Goal: Task Accomplishment & Management: Complete application form

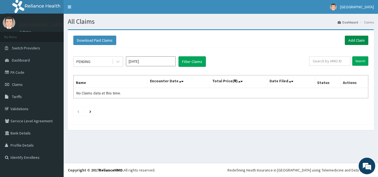
click at [349, 42] on link "Add Claim" at bounding box center [355, 40] width 23 height 9
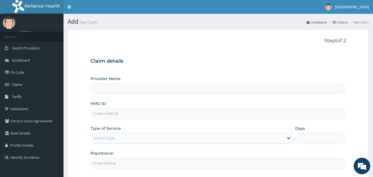
type input "[GEOGRAPHIC_DATA]"
click at [100, 117] on input "HMO ID" at bounding box center [219, 113] width 256 height 11
type input "p"
type input "PAF/10005/D"
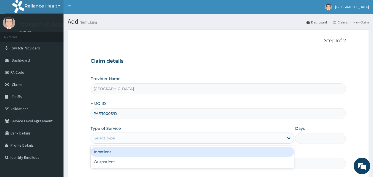
click at [214, 138] on div "Select type" at bounding box center [187, 138] width 193 height 9
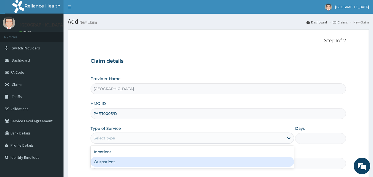
click at [108, 163] on div "Outpatient" at bounding box center [193, 162] width 204 height 10
type input "1"
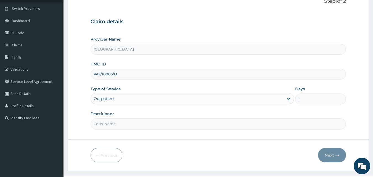
scroll to position [52, 0]
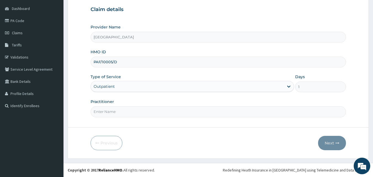
click at [109, 108] on input "Practitioner" at bounding box center [219, 111] width 256 height 11
type input "DR JESSICA"
click at [325, 145] on button "Next" at bounding box center [332, 143] width 28 height 14
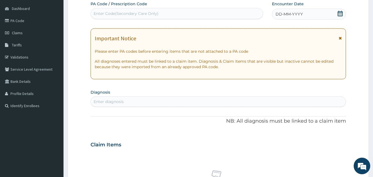
click at [137, 13] on div "Enter Code(Secondary Care Only)" at bounding box center [126, 14] width 65 height 6
type input "PA/594704"
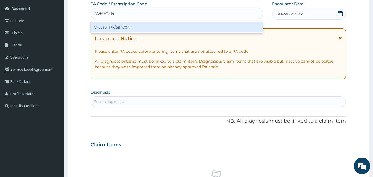
click at [124, 26] on div "Create "PA/594704"" at bounding box center [177, 27] width 173 height 10
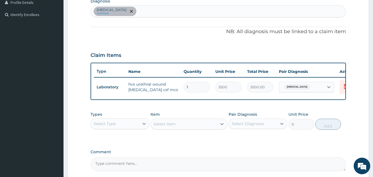
scroll to position [191, 0]
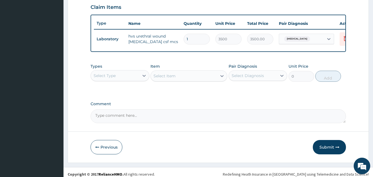
click at [115, 79] on div "Select Type" at bounding box center [105, 76] width 22 height 6
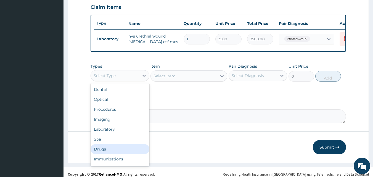
click at [103, 151] on div "Drugs" at bounding box center [120, 149] width 59 height 10
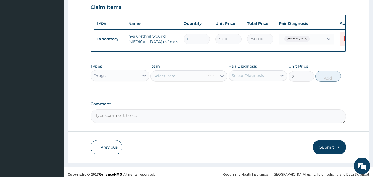
click at [182, 80] on div "Select Item" at bounding box center [189, 75] width 77 height 11
click at [196, 80] on div "Select Item" at bounding box center [184, 76] width 66 height 9
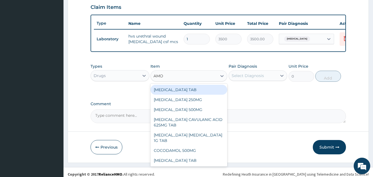
type input "AMOX"
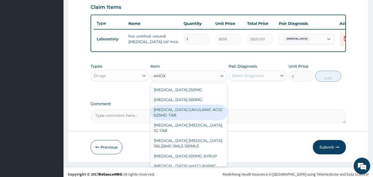
click at [191, 115] on div "AMOXICILLIN CAVULANIC ACID 625MG TAB" at bounding box center [189, 112] width 77 height 15
type input "250"
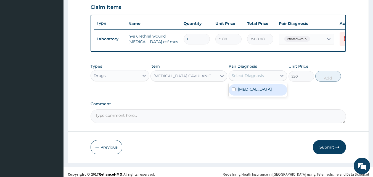
click at [255, 79] on div "Select Diagnosis" at bounding box center [248, 76] width 32 height 6
click at [255, 91] on label "Chronic cough" at bounding box center [255, 90] width 34 height 6
checkbox input "true"
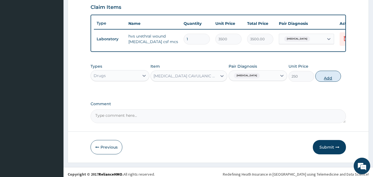
click at [329, 82] on button "Add" at bounding box center [329, 76] width 26 height 11
type input "0"
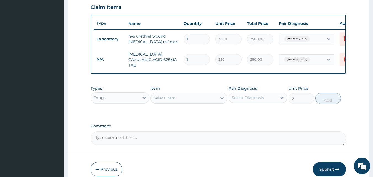
type input "10"
type input "2500.00"
type input "10"
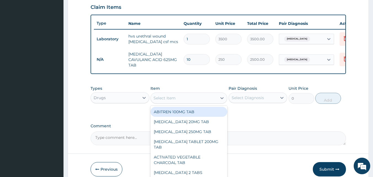
click at [185, 103] on div "Select Item" at bounding box center [184, 98] width 66 height 9
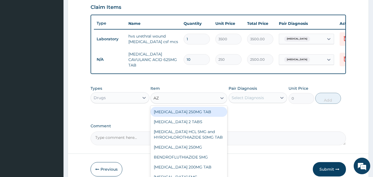
type input "AZI"
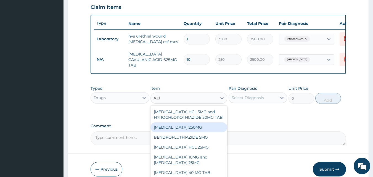
click at [176, 132] on div "AZITHROMYCIN 250MG" at bounding box center [189, 127] width 77 height 10
type input "250"
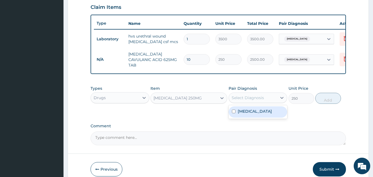
click at [251, 101] on div "Select Diagnosis" at bounding box center [248, 98] width 32 height 6
click at [248, 118] on div "Chronic cough" at bounding box center [258, 111] width 59 height 11
checkbox input "true"
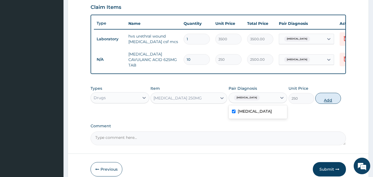
click at [336, 103] on button "Add" at bounding box center [329, 98] width 26 height 11
type input "0"
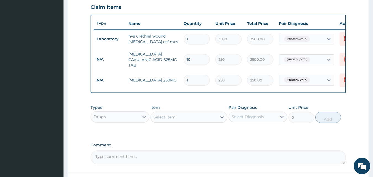
type input "10"
type input "2500.00"
type input "10"
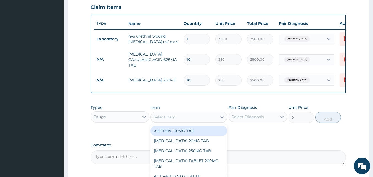
click at [179, 122] on div "Select Item" at bounding box center [184, 117] width 66 height 9
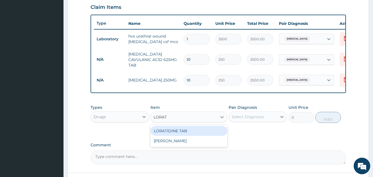
type input "LORATI"
click at [180, 136] on div "LORATIDINE TAB" at bounding box center [189, 131] width 77 height 10
type input "70"
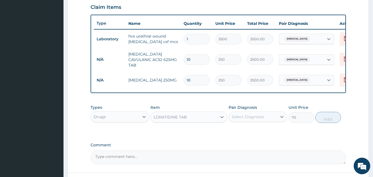
click at [254, 120] on div "Select Diagnosis" at bounding box center [248, 117] width 32 height 6
click at [253, 133] on label "Chronic cough" at bounding box center [255, 131] width 34 height 6
checkbox input "true"
click at [328, 120] on button "Add" at bounding box center [329, 117] width 26 height 11
type input "0"
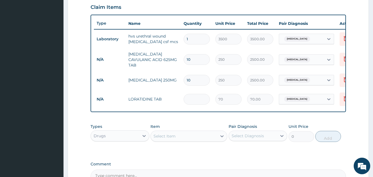
type input "0.00"
type input "5"
type input "350.00"
type input "5"
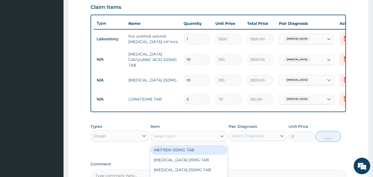
click at [187, 142] on div "Select Item" at bounding box center [189, 136] width 77 height 11
type input "COU"
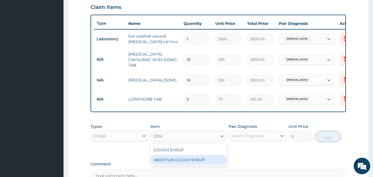
click at [176, 163] on div "NEOFYLIN COUGH SYRUP" at bounding box center [189, 160] width 77 height 10
type input "550"
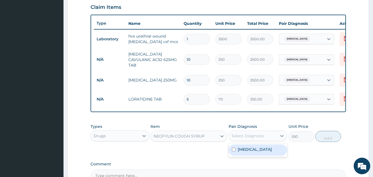
click at [247, 139] on div "Select Diagnosis" at bounding box center [248, 136] width 32 height 6
click at [246, 156] on div "Chronic cough" at bounding box center [258, 150] width 59 height 11
checkbox input "true"
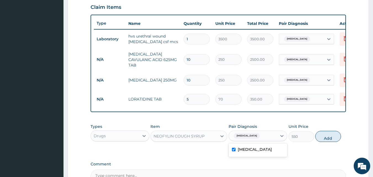
click at [193, 141] on div "NEOFYLIN COUGH SYRUP" at bounding box center [184, 136] width 66 height 9
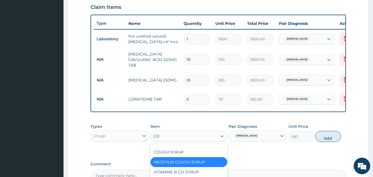
scroll to position [0, 0]
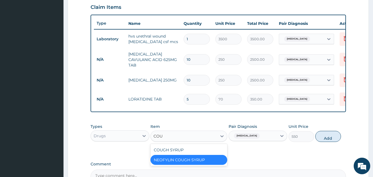
type input "COUG"
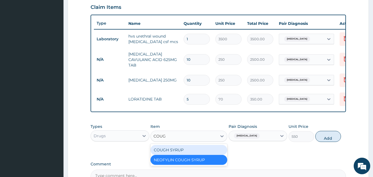
click at [172, 155] on div "COUGH SYRUP" at bounding box center [189, 150] width 77 height 10
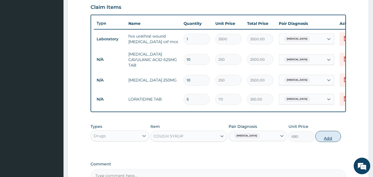
click at [332, 141] on button "Add" at bounding box center [329, 136] width 26 height 11
type input "0"
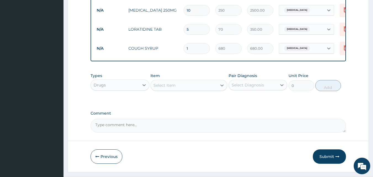
scroll to position [271, 0]
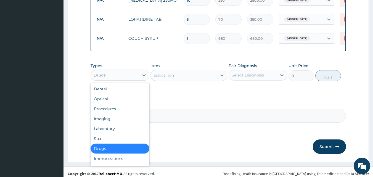
click at [115, 80] on div "Drugs" at bounding box center [115, 75] width 48 height 9
click at [108, 113] on div "Procedures" at bounding box center [120, 109] width 59 height 10
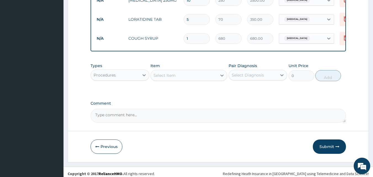
click at [174, 78] on div "Select Item" at bounding box center [165, 76] width 22 height 6
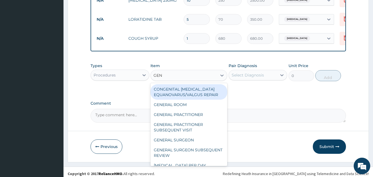
type input "GENE"
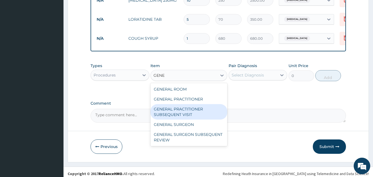
click at [171, 120] on div "GENERAL PRACTITIONER SUBSEQUENT VISIT" at bounding box center [189, 111] width 77 height 15
type input "1000"
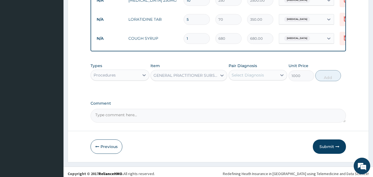
click at [245, 78] on div "Select Diagnosis" at bounding box center [248, 75] width 32 height 6
click at [245, 90] on label "Chronic cough" at bounding box center [255, 89] width 34 height 6
checkbox input "true"
click at [333, 78] on button "Add" at bounding box center [329, 75] width 26 height 11
type input "0"
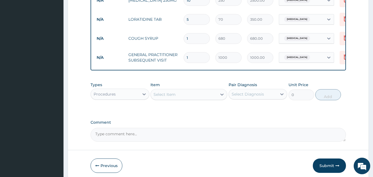
scroll to position [298, 0]
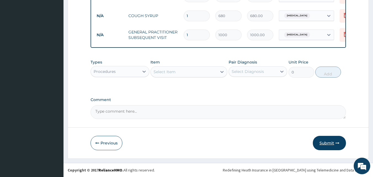
click at [331, 147] on button "Submit" at bounding box center [329, 143] width 33 height 14
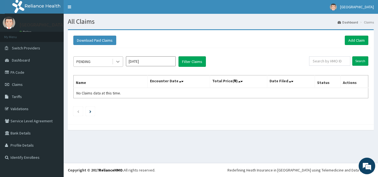
click at [118, 62] on icon at bounding box center [117, 62] width 3 height 2
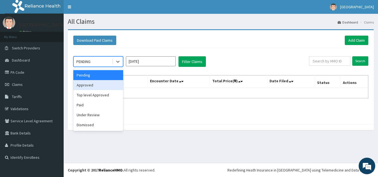
click at [89, 87] on div "Approved" at bounding box center [98, 85] width 50 height 10
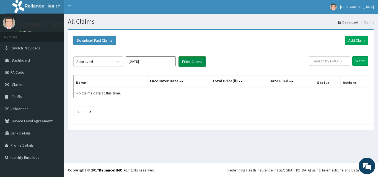
click at [195, 63] on button "Filter Claims" at bounding box center [191, 61] width 27 height 11
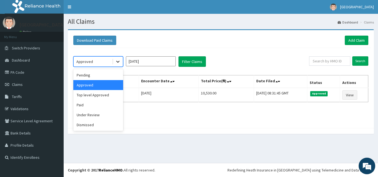
click at [117, 63] on icon at bounding box center [118, 62] width 6 height 6
click at [79, 104] on div "Paid" at bounding box center [98, 105] width 50 height 10
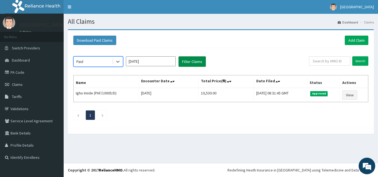
click at [198, 64] on button "Filter Claims" at bounding box center [191, 61] width 27 height 11
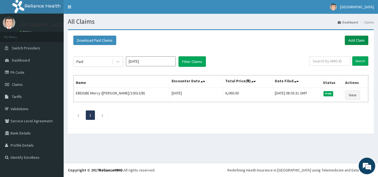
click at [351, 42] on link "Add Claim" at bounding box center [355, 40] width 23 height 9
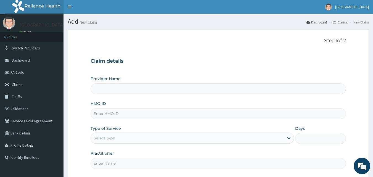
type input "[GEOGRAPHIC_DATA]"
click at [119, 116] on input "HMO ID" at bounding box center [219, 113] width 256 height 11
type input "TED/10013/D"
click at [199, 140] on div "Select type" at bounding box center [187, 138] width 193 height 9
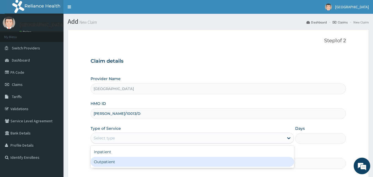
click at [102, 160] on div "Outpatient" at bounding box center [193, 162] width 204 height 10
type input "1"
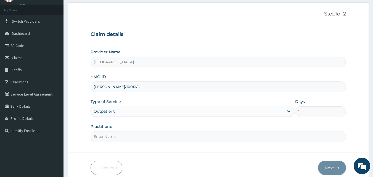
scroll to position [52, 0]
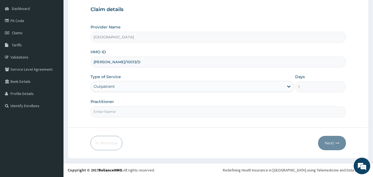
click at [128, 113] on input "Practitioner" at bounding box center [219, 111] width 256 height 11
type input "DR JESSICA"
click at [335, 143] on button "Next" at bounding box center [332, 143] width 28 height 14
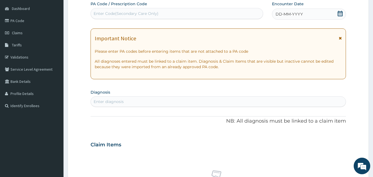
click at [299, 16] on span "DD-MM-YYYY" at bounding box center [289, 14] width 27 height 6
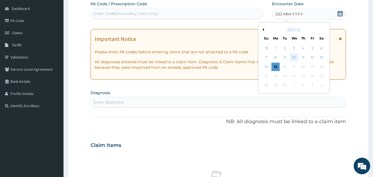
click at [295, 60] on div "10" at bounding box center [294, 58] width 8 height 8
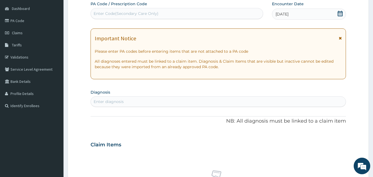
click at [101, 99] on div "Enter diagnosis" at bounding box center [109, 102] width 30 height 6
type input "MALARIA"
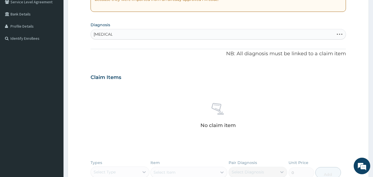
scroll to position [131, 0]
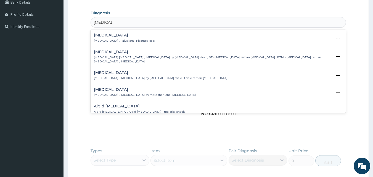
click at [109, 42] on p "Malaria , Paludism , Plasmodiosis" at bounding box center [124, 41] width 61 height 4
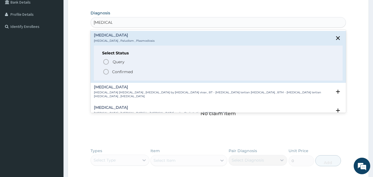
click at [132, 70] on p "Confirmed" at bounding box center [122, 72] width 21 height 6
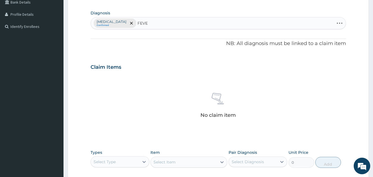
type input "FEVER"
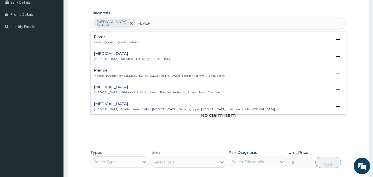
click at [109, 41] on p "Fever , Pyrexial , Pyrexia , Febrile" at bounding box center [116, 42] width 45 height 4
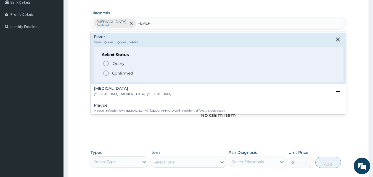
click at [121, 71] on p "Confirmed" at bounding box center [122, 73] width 21 height 6
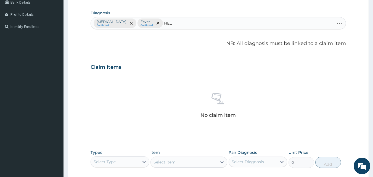
type input "HELM"
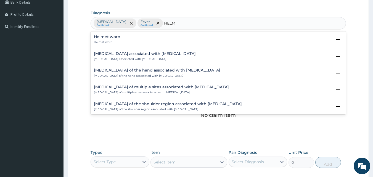
click at [145, 56] on h4 "Arthropathy associated with helminthiasis" at bounding box center [145, 54] width 102 height 4
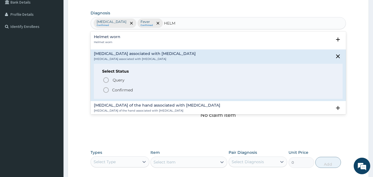
click at [116, 91] on p "Confirmed" at bounding box center [122, 90] width 21 height 6
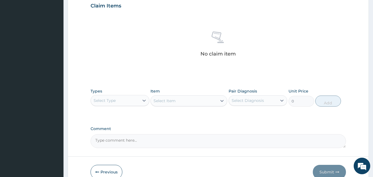
scroll to position [221, 0]
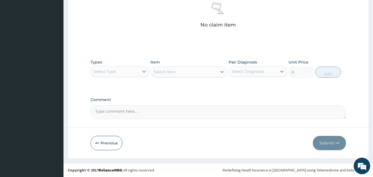
click at [102, 69] on div "Select Type" at bounding box center [105, 72] width 22 height 6
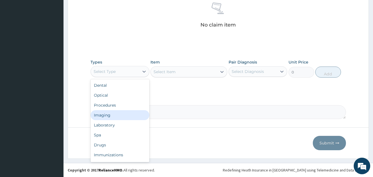
click at [102, 110] on div "Imaging" at bounding box center [120, 115] width 59 height 10
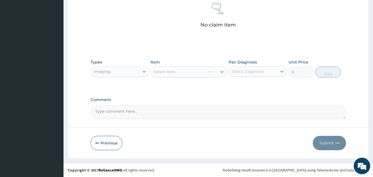
click at [117, 70] on div "Imaging" at bounding box center [115, 71] width 48 height 9
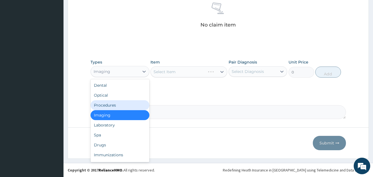
click at [109, 108] on div "Procedures" at bounding box center [120, 105] width 59 height 10
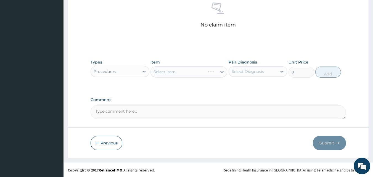
click at [185, 71] on div "Select Item" at bounding box center [189, 71] width 77 height 11
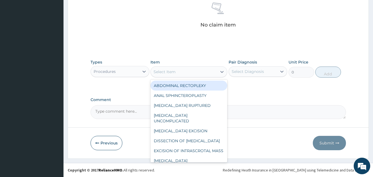
click at [185, 71] on div "Select Item" at bounding box center [184, 71] width 66 height 9
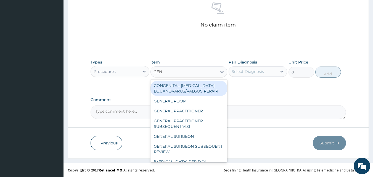
type input "GENE"
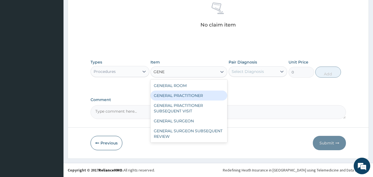
click at [190, 96] on div "GENERAL PRACTITIONER" at bounding box center [189, 96] width 77 height 10
type input "2000"
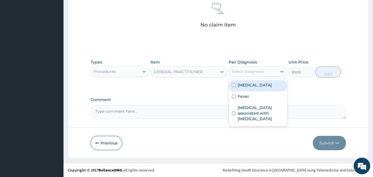
click at [265, 71] on div "Select Diagnosis" at bounding box center [253, 71] width 48 height 9
click at [247, 89] on div "Malaria" at bounding box center [258, 85] width 59 height 11
checkbox input "true"
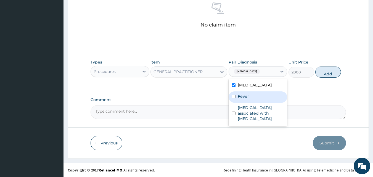
click at [247, 94] on label "Fever" at bounding box center [243, 97] width 11 height 6
checkbox input "true"
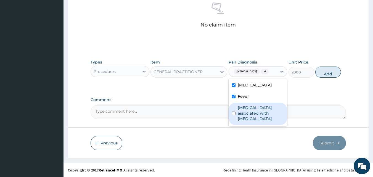
click at [250, 112] on label "Arthropathy associated with helminthiasis" at bounding box center [261, 113] width 46 height 17
checkbox input "true"
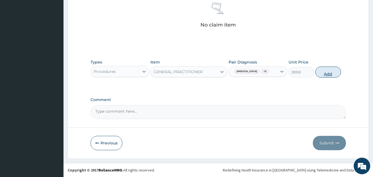
click at [328, 69] on button "Add" at bounding box center [329, 72] width 26 height 11
type input "0"
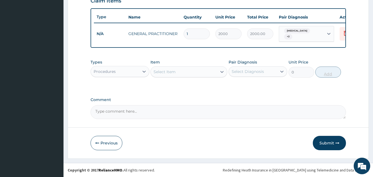
scroll to position [199, 0]
click at [118, 71] on div "Procedures" at bounding box center [115, 71] width 48 height 9
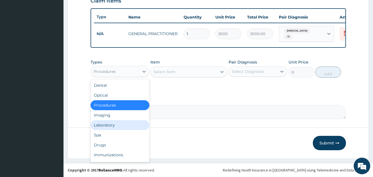
click at [102, 127] on div "Laboratory" at bounding box center [120, 125] width 59 height 10
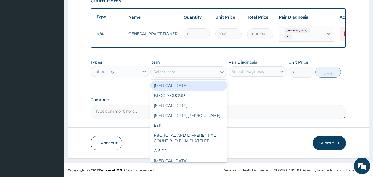
click at [191, 69] on div "Select Item" at bounding box center [184, 71] width 66 height 9
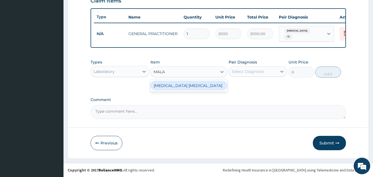
type input "MALAR"
click at [170, 86] on div "MALARIA PARASITE" at bounding box center [189, 86] width 77 height 10
type input "1500"
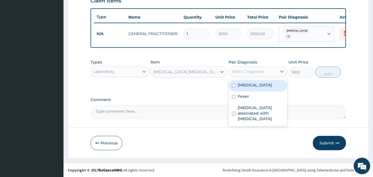
click at [245, 74] on div "Select Diagnosis" at bounding box center [248, 72] width 32 height 6
click at [246, 88] on div "Malaria" at bounding box center [258, 85] width 59 height 11
checkbox input "true"
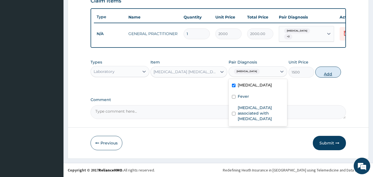
click at [336, 74] on button "Add" at bounding box center [329, 72] width 26 height 11
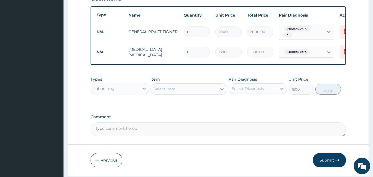
type input "0"
click at [132, 93] on div "Laboratory" at bounding box center [115, 88] width 48 height 9
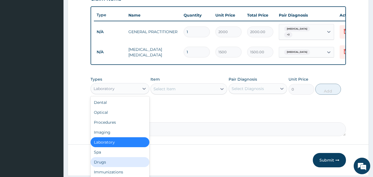
click at [100, 163] on div "Drugs" at bounding box center [120, 162] width 59 height 10
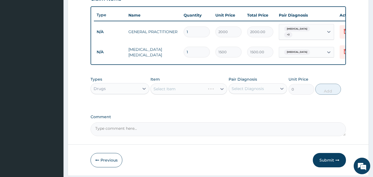
click at [201, 95] on div "Select Item" at bounding box center [189, 88] width 77 height 11
click at [170, 92] on div "Select Item" at bounding box center [165, 89] width 22 height 6
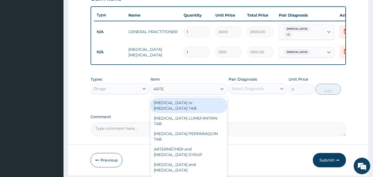
type input "ARTEM"
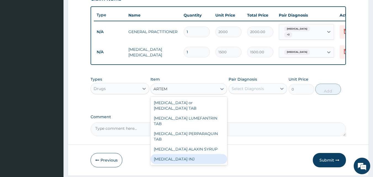
click at [168, 154] on div "ARTEMETHER INJ" at bounding box center [189, 159] width 77 height 10
type input "250"
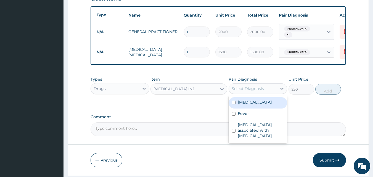
click at [253, 91] on div "Select Diagnosis" at bounding box center [248, 89] width 32 height 6
click at [246, 105] on label "Malaria" at bounding box center [255, 103] width 34 height 6
checkbox input "true"
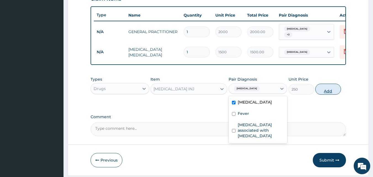
click at [331, 91] on button "Add" at bounding box center [329, 89] width 26 height 11
type input "0"
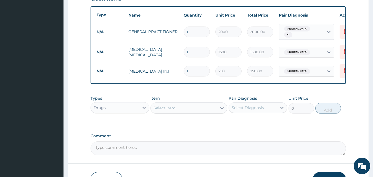
type input "0.00"
type input "6"
type input "1500.00"
type input "6"
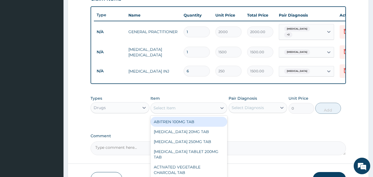
click at [177, 111] on div "Select Item" at bounding box center [184, 108] width 66 height 9
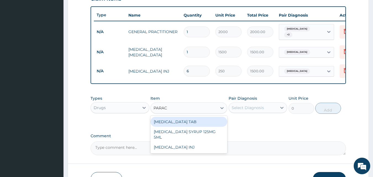
type input "PARACE"
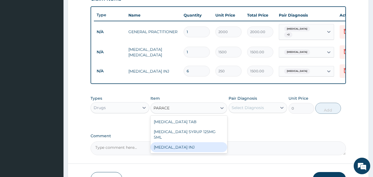
click at [164, 142] on div "PARACETAMOL INJ" at bounding box center [189, 147] width 77 height 10
type input "100"
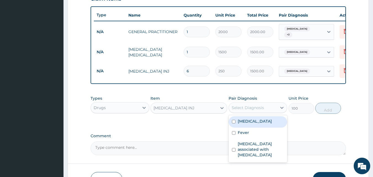
click at [250, 111] on div "Select Diagnosis" at bounding box center [248, 108] width 32 height 6
click at [251, 124] on label "Malaria" at bounding box center [255, 122] width 34 height 6
checkbox input "true"
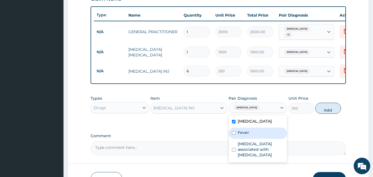
click at [248, 134] on label "Fever" at bounding box center [243, 133] width 11 height 6
checkbox input "true"
click at [329, 109] on button "Add" at bounding box center [329, 108] width 26 height 11
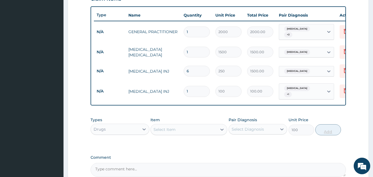
type input "0"
click at [196, 68] on input "6" at bounding box center [197, 71] width 26 height 11
type input "0.00"
type input "3"
type input "750.00"
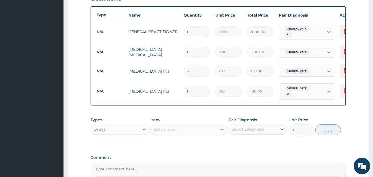
type input "3"
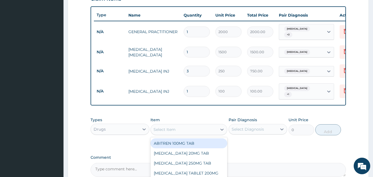
click at [169, 129] on div "Select Item" at bounding box center [165, 130] width 22 height 6
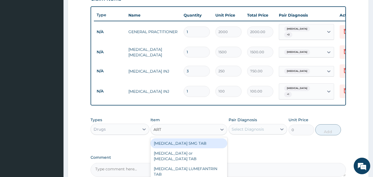
type input "ARTE"
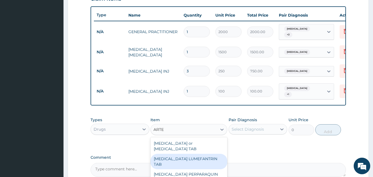
click at [168, 161] on div "ARTEMETHER LUMEFANTRIN TAB" at bounding box center [189, 161] width 77 height 15
type input "250"
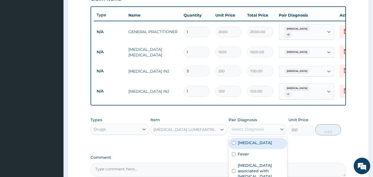
click at [262, 127] on div "Select Diagnosis" at bounding box center [248, 130] width 32 height 6
click at [257, 145] on div "Malaria" at bounding box center [258, 143] width 59 height 11
checkbox input "true"
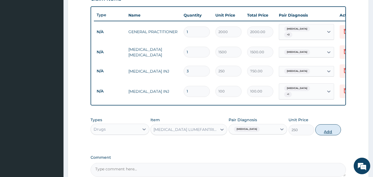
click at [326, 130] on button "Add" at bounding box center [329, 129] width 26 height 11
type input "0"
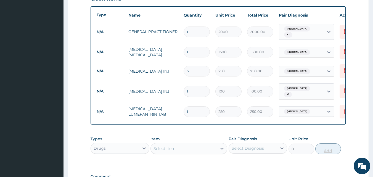
type input "0.00"
type input "6"
type input "1500.00"
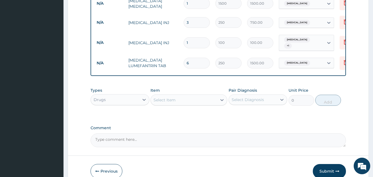
scroll to position [276, 0]
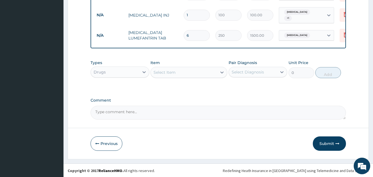
type input "6"
click at [174, 72] on div "Select Item" at bounding box center [165, 73] width 22 height 6
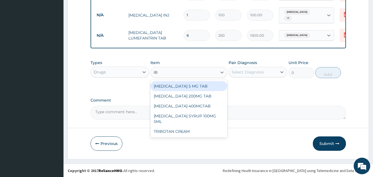
type input "IBU"
click at [178, 82] on div "IBUPROFEN 200MG TAB" at bounding box center [189, 86] width 77 height 10
type input "60"
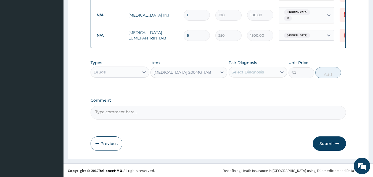
click at [248, 73] on div "Select Diagnosis" at bounding box center [248, 72] width 32 height 6
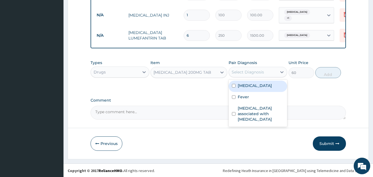
click at [247, 91] on div "Malaria" at bounding box center [258, 86] width 59 height 11
checkbox input "true"
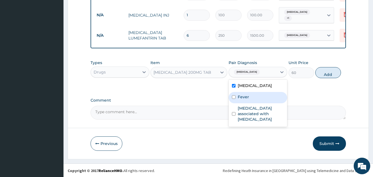
click at [245, 97] on label "Fever" at bounding box center [243, 97] width 11 height 6
checkbox input "true"
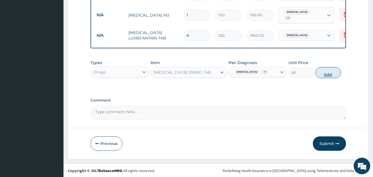
click at [333, 74] on button "Add" at bounding box center [329, 72] width 26 height 11
type input "0"
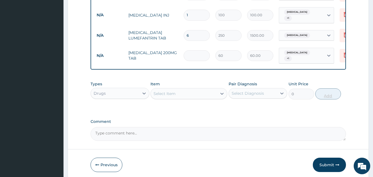
type input "0.00"
type input "6"
type input "360.00"
type input "6"
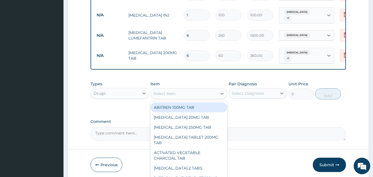
click at [170, 91] on div "Select Item" at bounding box center [165, 94] width 22 height 6
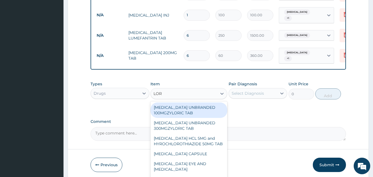
type input "LORA"
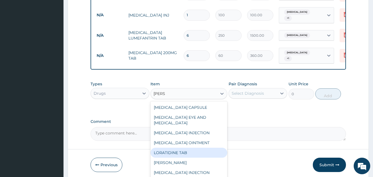
click at [182, 149] on div "LORATIDINE TAB" at bounding box center [189, 153] width 77 height 10
type input "70"
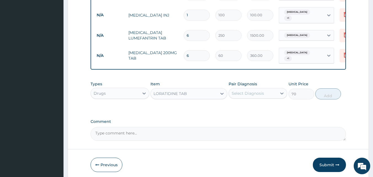
click at [246, 92] on div "Select Diagnosis" at bounding box center [248, 94] width 32 height 6
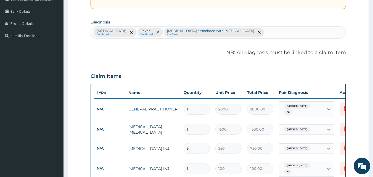
scroll to position [108, 0]
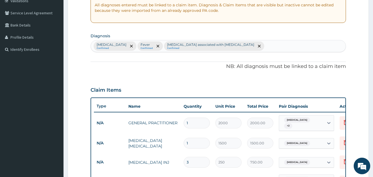
click at [244, 49] on div "Malaria Confirmed Fever Confirmed Arthropathy associated with helminthiasis Con…" at bounding box center [218, 46] width 255 height 12
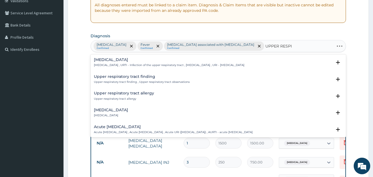
type input "UPPER RESPIR"
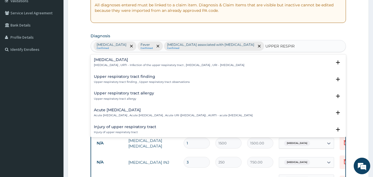
click at [124, 65] on p "Upper respiratory infection , URTI - Infection of the upper respiratory tract ,…" at bounding box center [169, 65] width 151 height 4
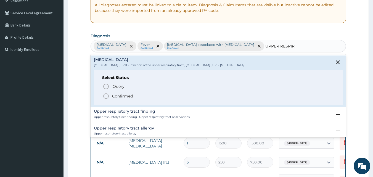
click at [117, 96] on p "Confirmed" at bounding box center [122, 96] width 21 height 6
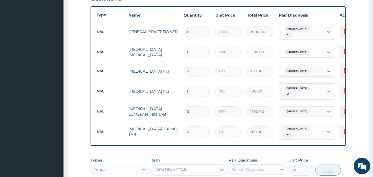
scroll to position [224, 0]
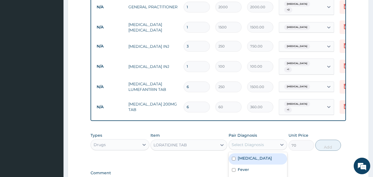
click at [247, 143] on div "Select Diagnosis" at bounding box center [248, 145] width 32 height 6
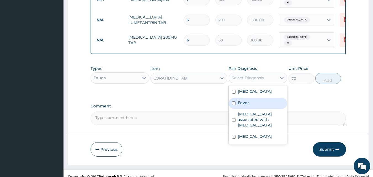
scroll to position [295, 0]
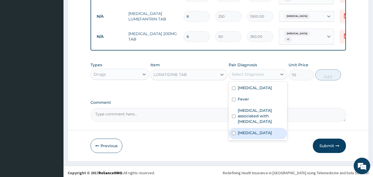
click at [252, 131] on label "Upper respiratory infection" at bounding box center [255, 133] width 34 height 6
checkbox input "true"
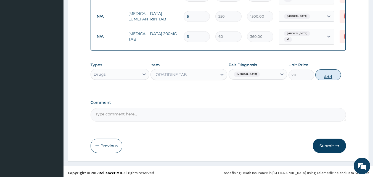
click at [332, 77] on button "Add" at bounding box center [329, 74] width 26 height 11
type input "0"
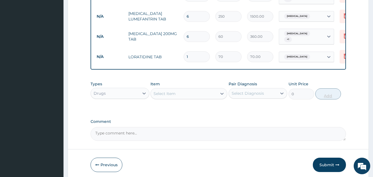
type input "0.00"
type input "5"
type input "350.00"
type input "5"
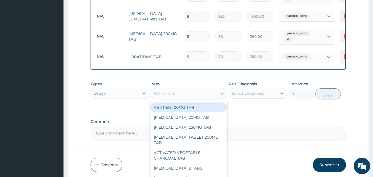
click at [177, 91] on div "Select Item" at bounding box center [184, 93] width 66 height 9
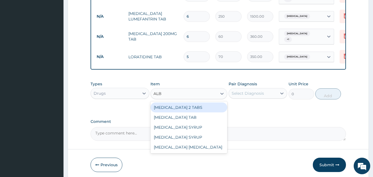
type input "ALBE"
click at [178, 104] on div "ALBENDAZOLE 2 TABS" at bounding box center [189, 108] width 77 height 10
type input "172.5"
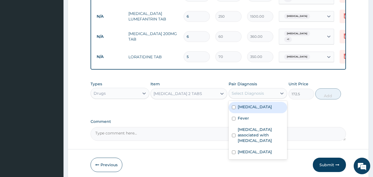
click at [248, 92] on div "Select Diagnosis" at bounding box center [248, 94] width 32 height 6
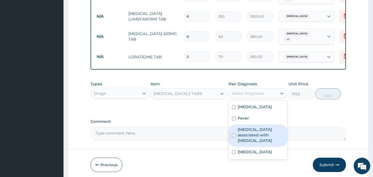
click at [260, 127] on label "Arthropathy associated with helminthiasis" at bounding box center [261, 135] width 46 height 17
checkbox input "true"
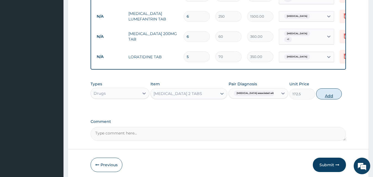
click at [329, 90] on button "Add" at bounding box center [329, 93] width 26 height 11
type input "0"
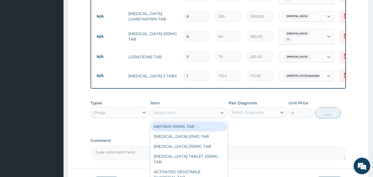
click at [157, 112] on div "Select Item" at bounding box center [165, 113] width 22 height 6
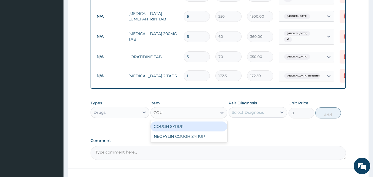
type input "COUG"
click at [161, 125] on div "COUGH SYRUP" at bounding box center [189, 127] width 77 height 10
type input "680"
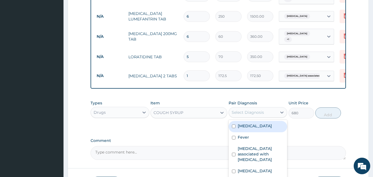
click at [253, 110] on div "Select Diagnosis" at bounding box center [248, 113] width 32 height 6
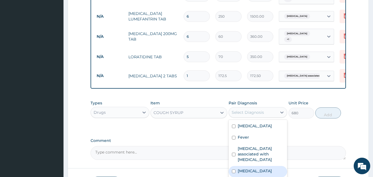
click at [252, 168] on label "Upper respiratory infection" at bounding box center [255, 171] width 34 height 6
checkbox input "true"
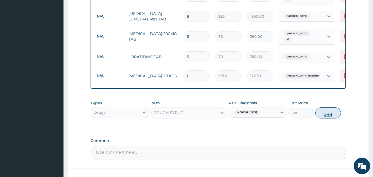
click at [335, 108] on button "Add" at bounding box center [329, 113] width 26 height 11
type input "0"
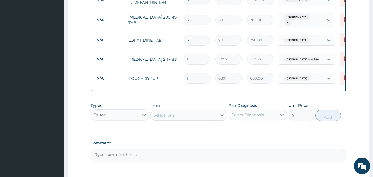
scroll to position [352, 0]
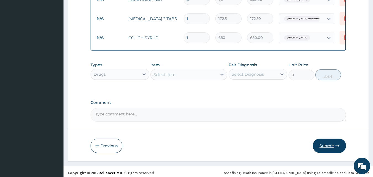
click at [334, 143] on button "Submit" at bounding box center [329, 146] width 33 height 14
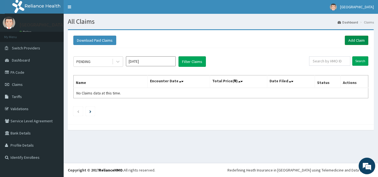
click at [360, 40] on link "Add Claim" at bounding box center [355, 40] width 23 height 9
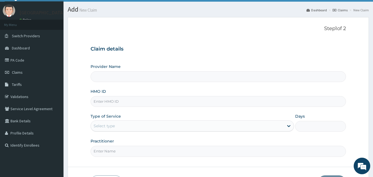
scroll to position [43, 0]
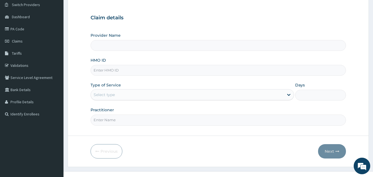
drag, startPoint x: 376, startPoint y: 54, endPoint x: 375, endPoint y: 85, distance: 31.8
click at [373, 85] on html "R EL Toggle navigation First Rank Hospital First Rank Hospital - firstrankhosp@…" at bounding box center [186, 71] width 373 height 229
click at [110, 69] on input "HMO ID" at bounding box center [219, 70] width 256 height 11
type input "[GEOGRAPHIC_DATA]"
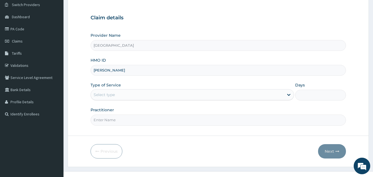
type input "TED/10013/E"
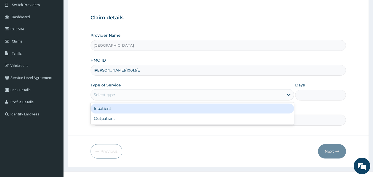
click at [145, 94] on div "Select type" at bounding box center [187, 94] width 193 height 9
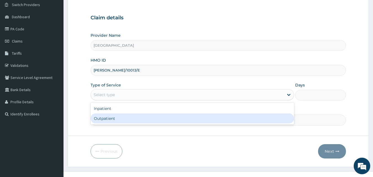
click at [105, 117] on div "Outpatient" at bounding box center [193, 119] width 204 height 10
type input "1"
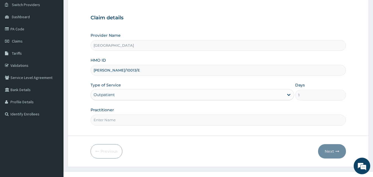
click at [119, 123] on input "Practitioner" at bounding box center [219, 120] width 256 height 11
type input "DR JESSICA"
click at [331, 155] on button "Next" at bounding box center [332, 151] width 28 height 14
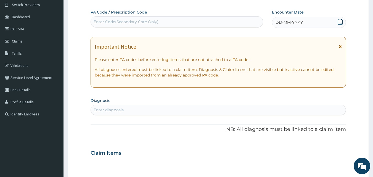
click at [302, 24] on span "DD-MM-YYYY" at bounding box center [289, 23] width 27 height 6
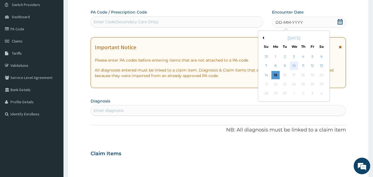
click at [293, 66] on div "10" at bounding box center [294, 66] width 8 height 8
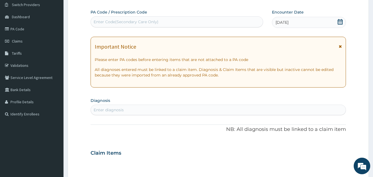
click at [110, 109] on div "Enter diagnosis" at bounding box center [109, 110] width 30 height 6
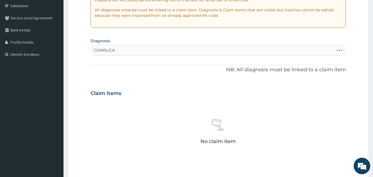
scroll to position [114, 0]
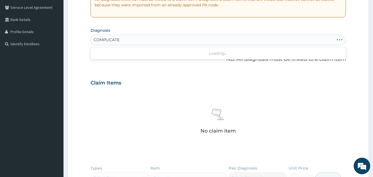
type input "COMPLICATED"
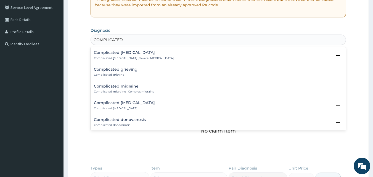
click at [105, 59] on p "Complicated malaria , Severe malaria" at bounding box center [134, 58] width 80 height 4
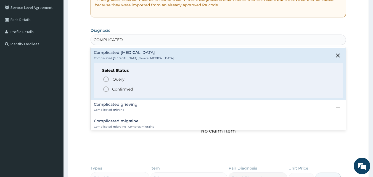
click at [108, 91] on icon "status option filled" at bounding box center [106, 89] width 7 height 7
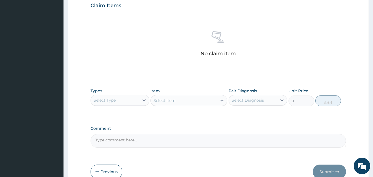
scroll to position [197, 0]
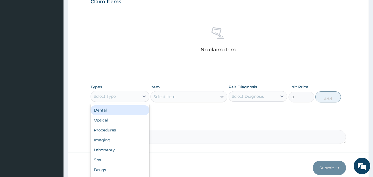
click at [113, 96] on div "Select Type" at bounding box center [105, 97] width 22 height 6
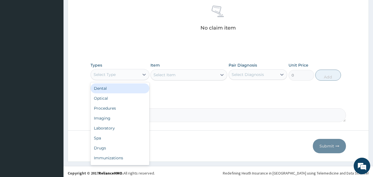
scroll to position [221, 0]
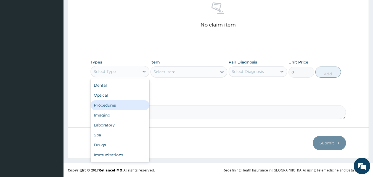
click at [113, 108] on div "Procedures" at bounding box center [120, 105] width 59 height 10
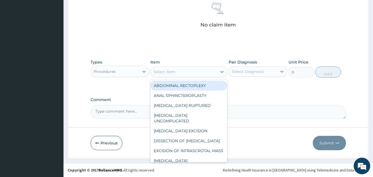
click at [178, 72] on div "Select Item" at bounding box center [184, 71] width 66 height 9
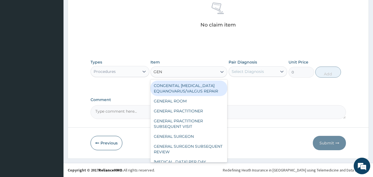
type input "GENE"
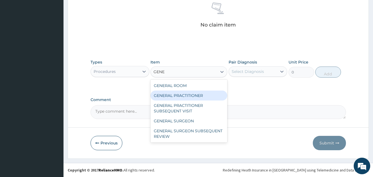
click at [181, 96] on div "GENERAL PRACTITIONER" at bounding box center [189, 96] width 77 height 10
type input "2000"
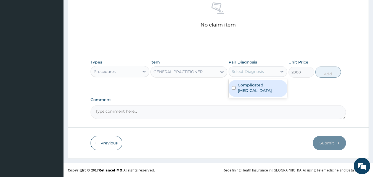
click at [245, 73] on div "Select Diagnosis" at bounding box center [248, 72] width 32 height 6
click at [246, 85] on label "Complicated malaria" at bounding box center [261, 87] width 46 height 11
checkbox input "true"
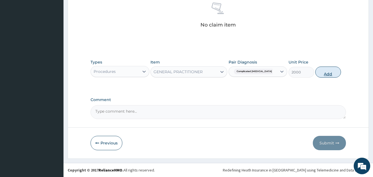
click at [333, 74] on button "Add" at bounding box center [329, 72] width 26 height 11
type input "0"
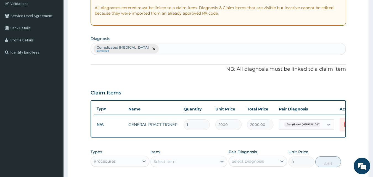
scroll to position [90, 0]
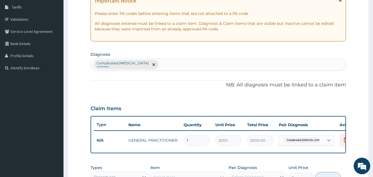
click at [178, 62] on div "Complicated malaria Confirmed" at bounding box center [218, 65] width 255 height 12
type input "HELM"
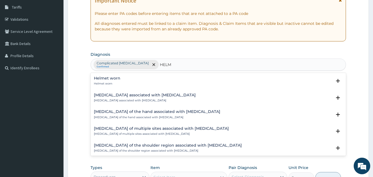
click at [146, 96] on h4 "Arthropathy associated with helminthiasis" at bounding box center [145, 95] width 102 height 4
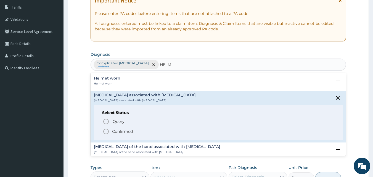
click at [117, 133] on p "Confirmed" at bounding box center [122, 132] width 21 height 6
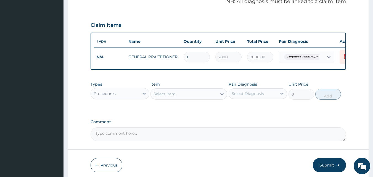
scroll to position [195, 0]
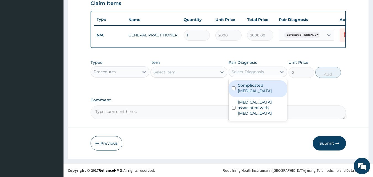
click at [242, 75] on div "Select Diagnosis" at bounding box center [248, 72] width 32 height 6
click at [326, 33] on div at bounding box center [329, 35] width 10 height 10
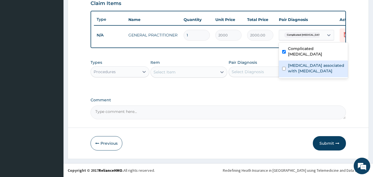
click at [312, 64] on label "Arthropathy associated with helminthiasis" at bounding box center [316, 68] width 57 height 11
checkbox input "true"
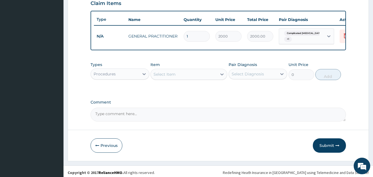
click at [179, 91] on div "Types Procedures Item Select Item Pair Diagnosis Select Diagnosis Unit Price 0 …" at bounding box center [219, 75] width 256 height 32
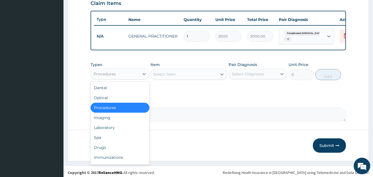
click at [127, 78] on div "Procedures" at bounding box center [115, 74] width 48 height 9
click at [111, 133] on div "Laboratory" at bounding box center [120, 128] width 59 height 10
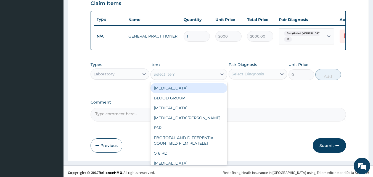
click at [169, 77] on div "Select Item" at bounding box center [165, 75] width 22 height 6
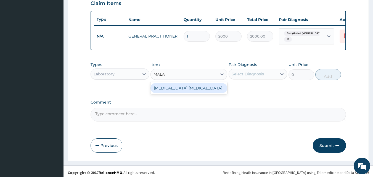
type input "MALAR"
click at [166, 93] on div "MALARIA PARASITE" at bounding box center [189, 88] width 77 height 10
type input "1500"
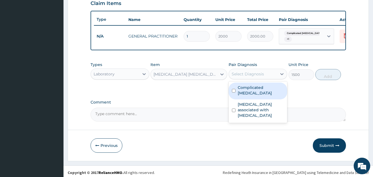
click at [256, 77] on div "Select Diagnosis" at bounding box center [248, 74] width 32 height 6
click at [255, 93] on label "Complicated malaria" at bounding box center [261, 90] width 46 height 11
checkbox input "true"
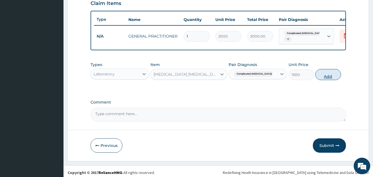
click at [328, 79] on button "Add" at bounding box center [329, 74] width 26 height 11
type input "0"
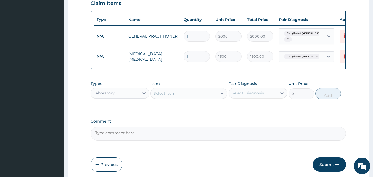
click at [124, 98] on div "Laboratory" at bounding box center [115, 93] width 48 height 9
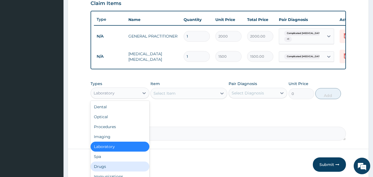
click at [106, 169] on div "Drugs" at bounding box center [120, 167] width 59 height 10
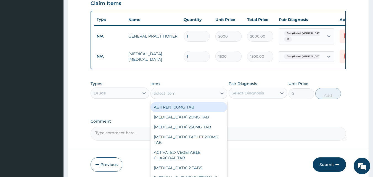
click at [182, 98] on div "Select Item" at bounding box center [184, 93] width 66 height 9
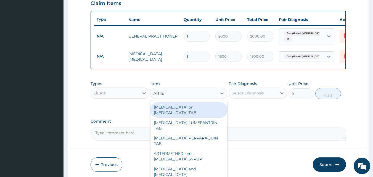
type input "ARTEM"
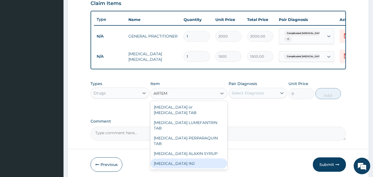
click at [170, 159] on div "ARTEMETHER INJ" at bounding box center [189, 164] width 77 height 10
type input "250"
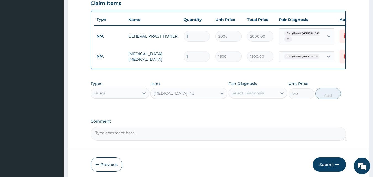
click at [245, 92] on div "Select Diagnosis" at bounding box center [258, 93] width 59 height 11
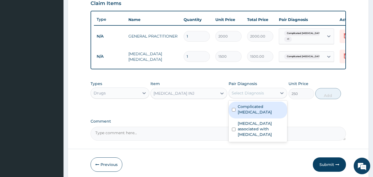
click at [253, 115] on div "Complicated malaria" at bounding box center [258, 110] width 59 height 17
checkbox input "true"
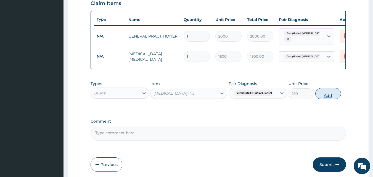
click at [335, 99] on button "Add" at bounding box center [329, 93] width 26 height 11
type input "0"
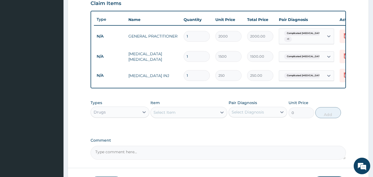
type input "0.00"
type input "3"
type input "750.00"
type input "3"
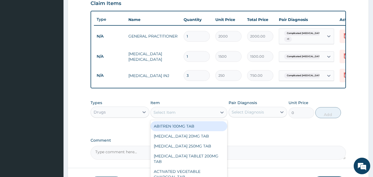
click at [176, 115] on div "Select Item" at bounding box center [184, 112] width 66 height 9
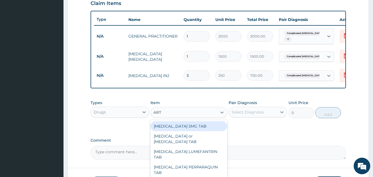
type input "ARTE"
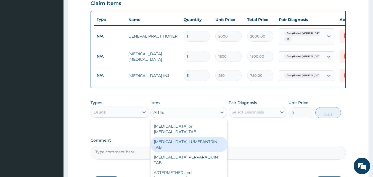
click at [176, 146] on div "ARTEMETHER LUMEFANTRIN TAB" at bounding box center [189, 144] width 77 height 15
type input "250"
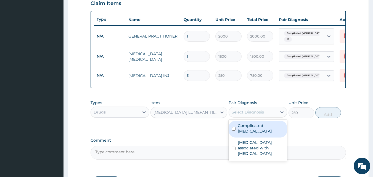
click at [246, 115] on div "Select Diagnosis" at bounding box center [248, 112] width 32 height 6
click at [246, 130] on label "Complicated malaria" at bounding box center [261, 128] width 46 height 11
checkbox input "true"
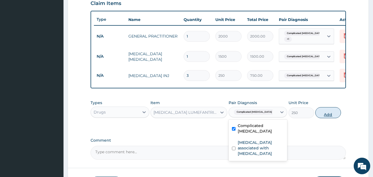
click at [334, 118] on button "Add" at bounding box center [329, 112] width 26 height 11
type input "0"
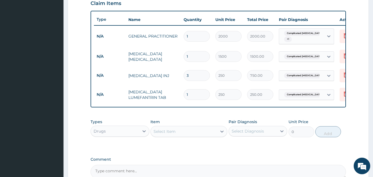
type input "0.00"
type input "6"
type input "1500.00"
type input "6"
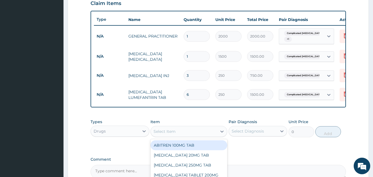
click at [168, 134] on div "Select Item" at bounding box center [165, 132] width 22 height 6
type input "ALBE"
click at [181, 146] on div "ALBENDAZOLE 2 TABS" at bounding box center [189, 145] width 77 height 10
type input "172.5"
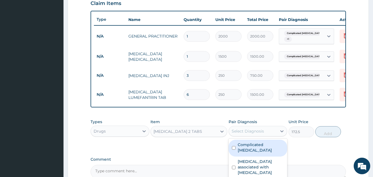
click at [258, 136] on div "Select Diagnosis" at bounding box center [253, 131] width 48 height 9
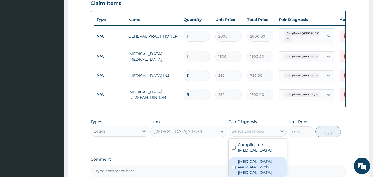
click at [258, 168] on label "Arthropathy associated with helminthiasis" at bounding box center [261, 167] width 46 height 17
checkbox input "true"
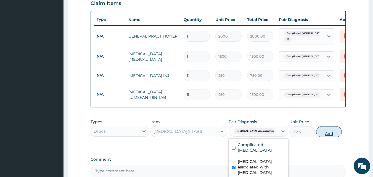
click at [331, 135] on button "Add" at bounding box center [329, 131] width 26 height 11
type input "0"
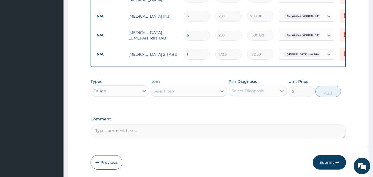
scroll to position [278, 0]
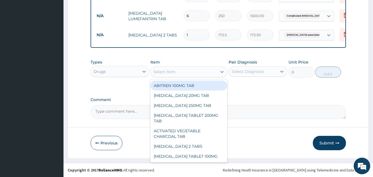
click at [168, 75] on div "Select Item" at bounding box center [184, 71] width 66 height 9
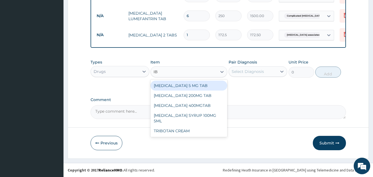
type input "IBU"
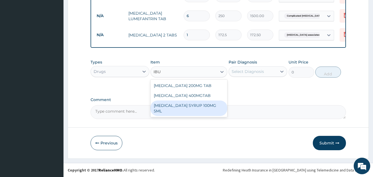
click at [183, 104] on div "IBUPROFEN SYRUP 100MG 5ML" at bounding box center [189, 108] width 77 height 15
type input "680"
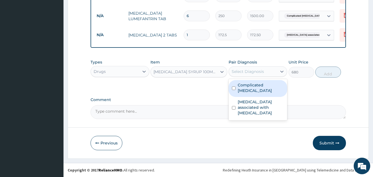
click at [253, 72] on div "Select Diagnosis" at bounding box center [248, 72] width 32 height 6
click at [253, 84] on label "Complicated malaria" at bounding box center [261, 87] width 46 height 11
checkbox input "true"
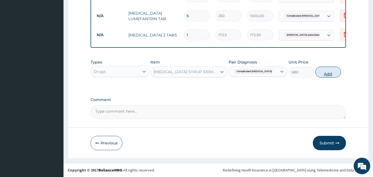
click at [332, 76] on button "Add" at bounding box center [329, 72] width 26 height 11
type input "0"
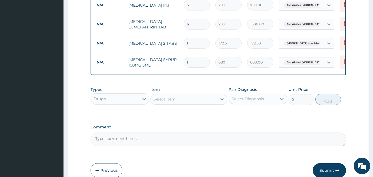
scroll to position [297, 0]
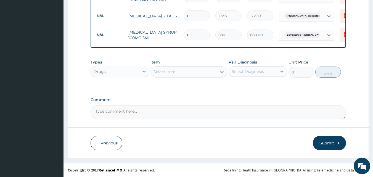
click at [328, 141] on button "Submit" at bounding box center [329, 143] width 33 height 14
